Goal: Information Seeking & Learning: Find specific page/section

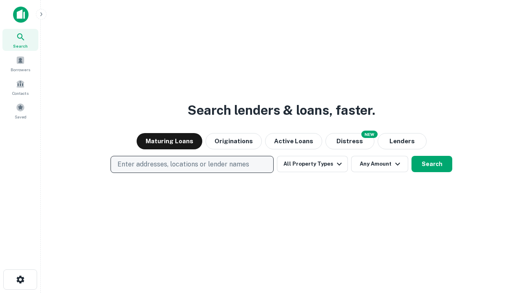
click at [192, 165] on p "Enter addresses, locations or lender names" at bounding box center [183, 165] width 132 height 10
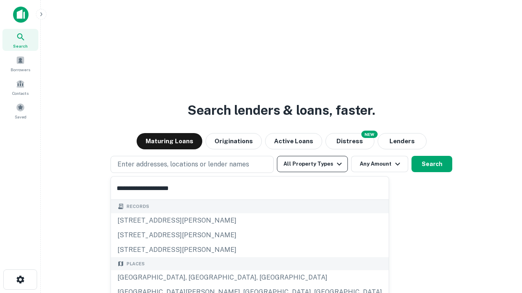
click at [195, 278] on div "[GEOGRAPHIC_DATA], [GEOGRAPHIC_DATA], [GEOGRAPHIC_DATA]" at bounding box center [250, 278] width 278 height 15
click at [312, 164] on button "All Property Types" at bounding box center [312, 164] width 71 height 16
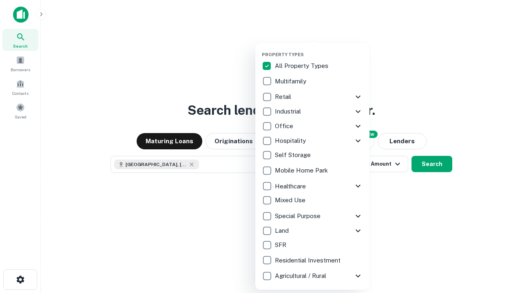
click at [319, 49] on button "button" at bounding box center [319, 49] width 114 height 0
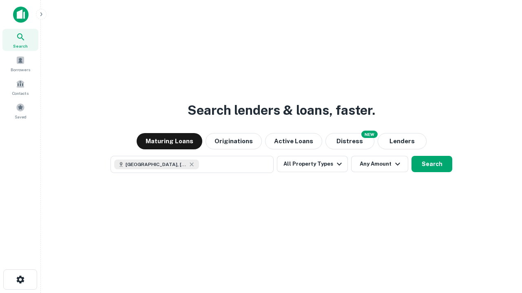
scroll to position [13, 0]
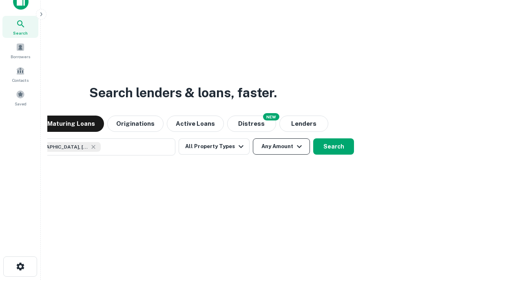
click at [253, 139] on button "Any Amount" at bounding box center [281, 147] width 57 height 16
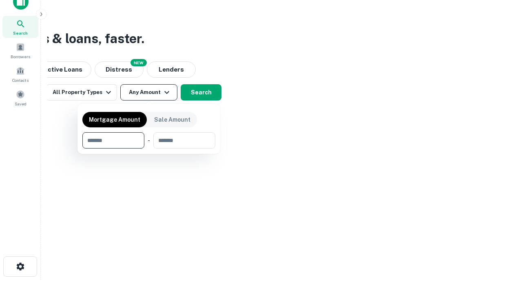
type input "*******"
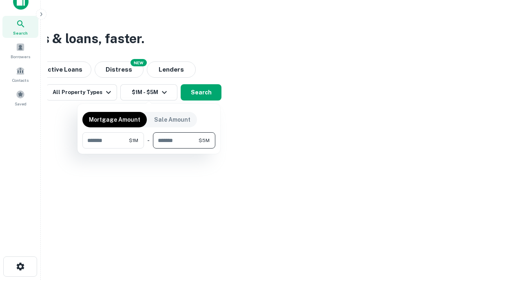
type input "*******"
click at [149, 149] on button "button" at bounding box center [148, 149] width 133 height 0
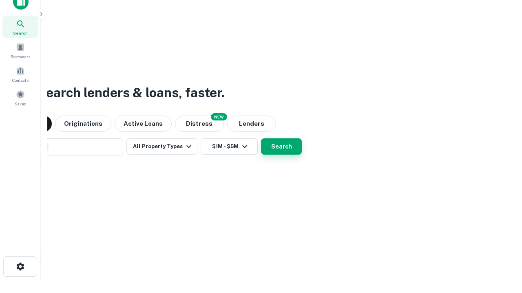
click at [261, 139] on button "Search" at bounding box center [281, 147] width 41 height 16
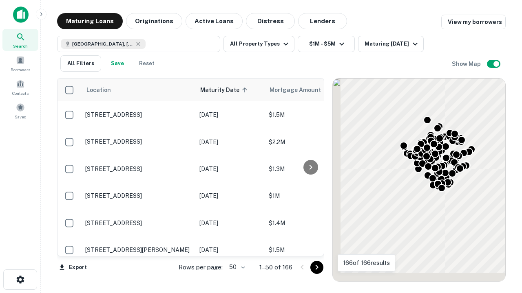
click at [236, 267] on body "Search Borrowers Contacts Saved Maturing Loans Originations Active Loans Distre…" at bounding box center [261, 146] width 522 height 293
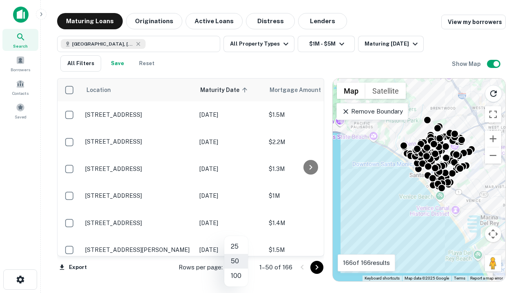
click at [236, 247] on li "25" at bounding box center [236, 247] width 24 height 15
